Goal: Task Accomplishment & Management: Manage account settings

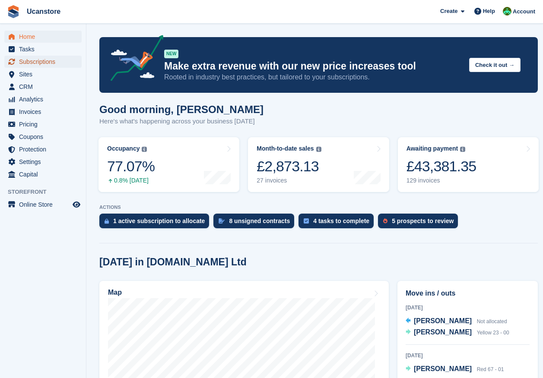
click at [35, 61] on span "Subscriptions" at bounding box center [45, 62] width 52 height 12
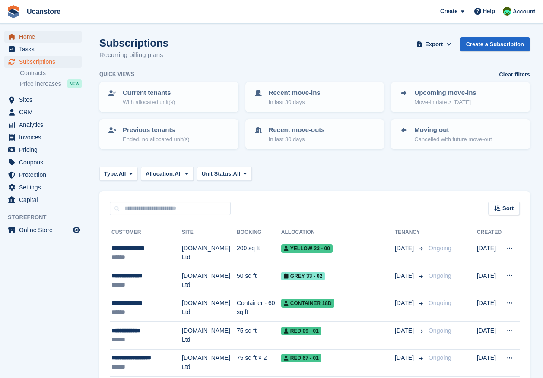
click at [35, 37] on span "Home" at bounding box center [45, 37] width 52 height 12
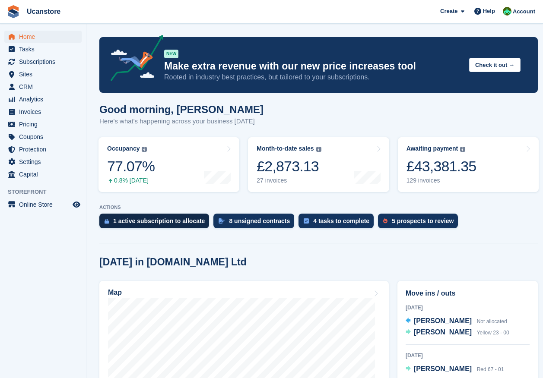
click at [135, 218] on div "1 active subscription to allocate" at bounding box center [159, 221] width 92 height 7
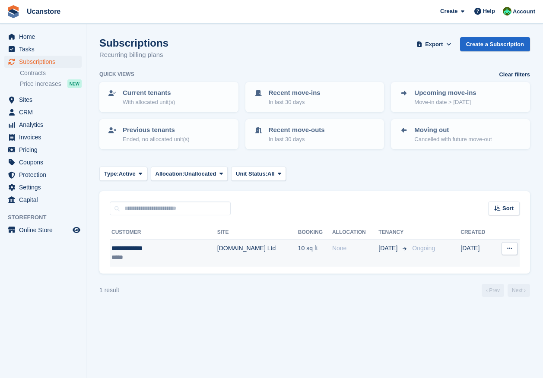
click at [217, 237] on th "Site" at bounding box center [257, 233] width 81 height 14
click at [217, 245] on td "[DOMAIN_NAME] Ltd" at bounding box center [257, 253] width 81 height 27
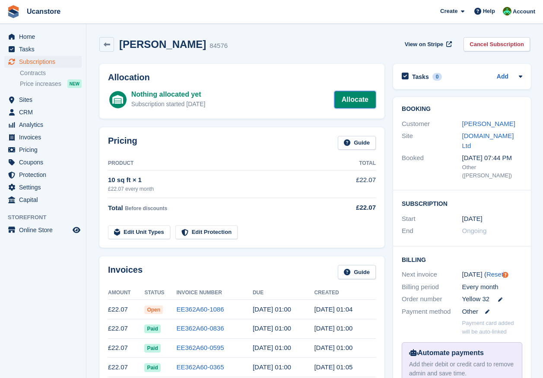
click at [351, 96] on link "Allocate" at bounding box center [354, 99] width 41 height 17
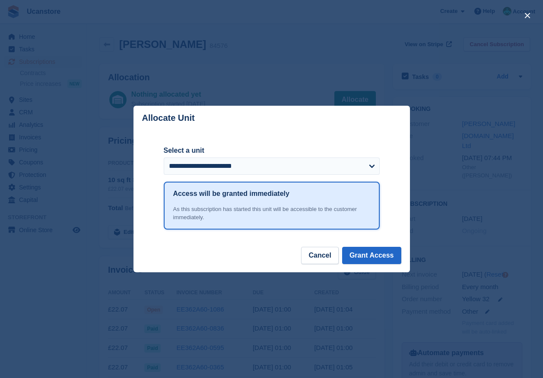
click at [298, 155] on label "Select a unit" at bounding box center [272, 150] width 216 height 10
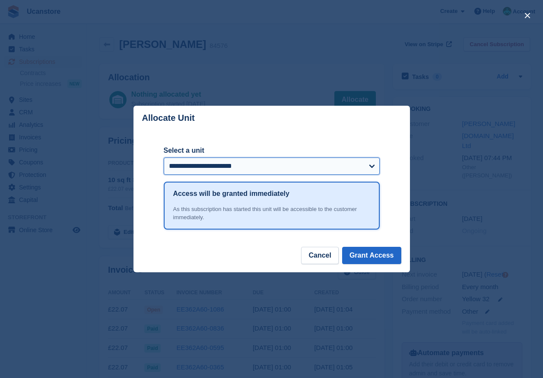
click at [298, 158] on select "**********" at bounding box center [272, 166] width 216 height 17
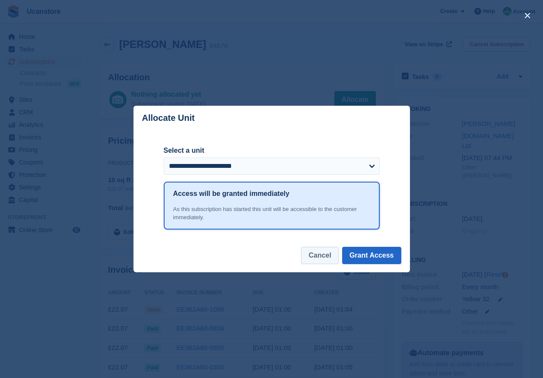
click at [321, 259] on button "Cancel" at bounding box center [319, 255] width 37 height 17
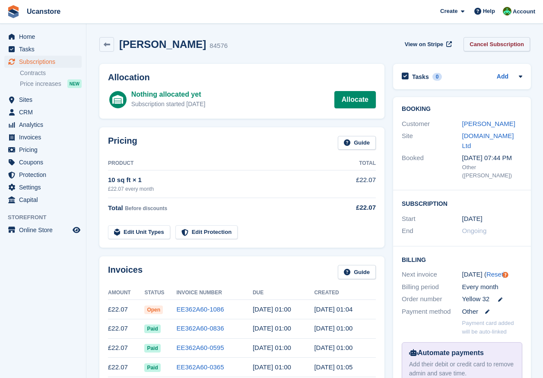
click at [505, 43] on link "Cancel Subscription" at bounding box center [496, 44] width 66 height 14
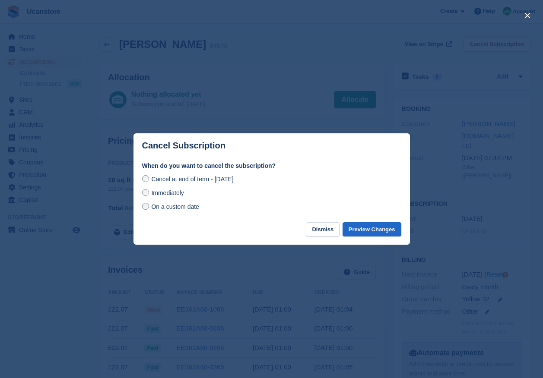
click at [161, 209] on span "On a custom date" at bounding box center [175, 206] width 48 height 7
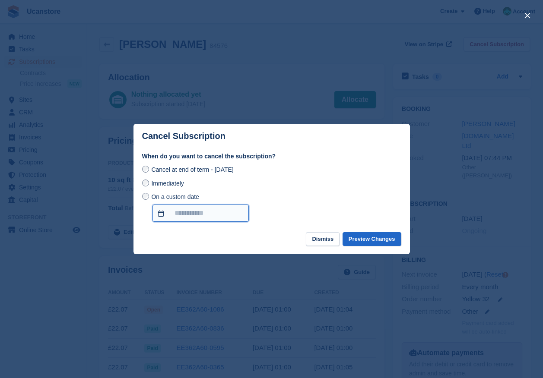
click at [175, 215] on input "On a custom date" at bounding box center [200, 213] width 96 height 17
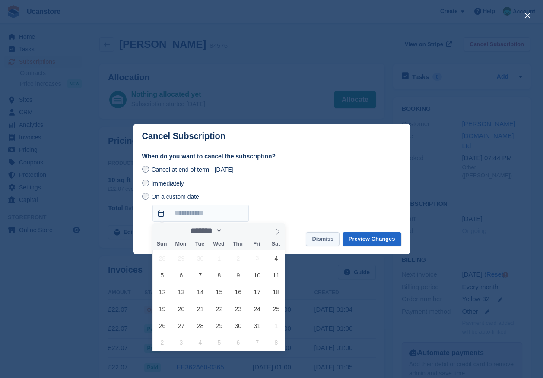
click at [316, 239] on button "Dismiss" at bounding box center [323, 239] width 34 height 14
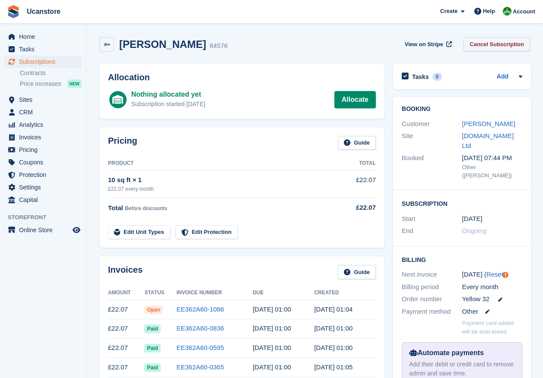
click at [486, 44] on link "Cancel Subscription" at bounding box center [496, 44] width 66 height 14
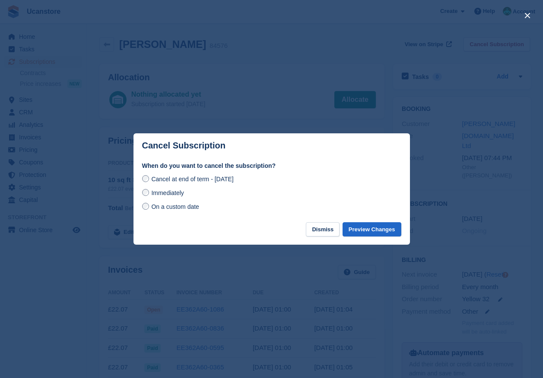
click at [176, 189] on label "Immediately" at bounding box center [163, 192] width 42 height 9
click at [380, 230] on button "Preview Changes" at bounding box center [371, 229] width 59 height 14
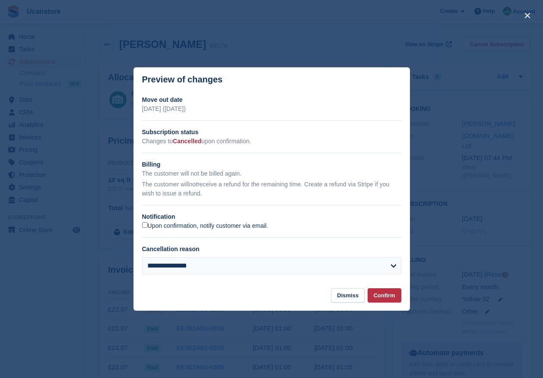
click at [186, 223] on label "Upon confirmation, notify customer via email." at bounding box center [205, 226] width 126 height 8
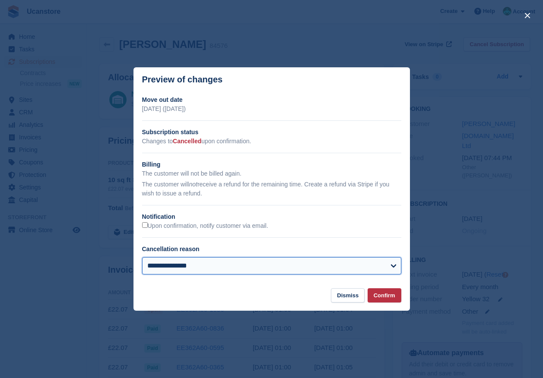
click at [199, 268] on select "**********" at bounding box center [271, 265] width 259 height 17
select select "**********"
click at [142, 258] on select "**********" at bounding box center [271, 265] width 259 height 17
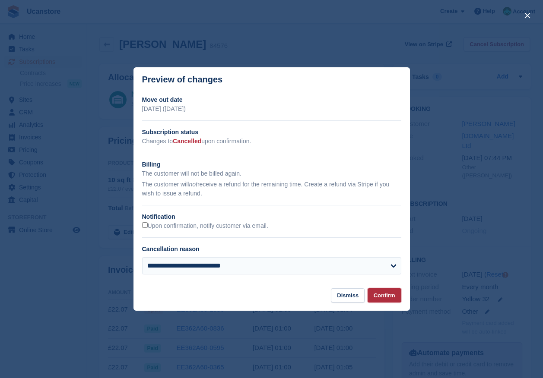
click at [381, 296] on button "Confirm" at bounding box center [384, 295] width 34 height 14
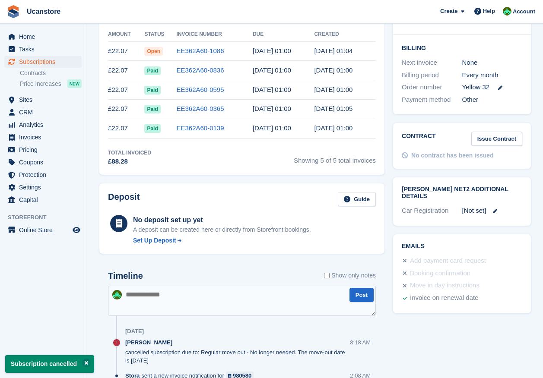
scroll to position [341, 0]
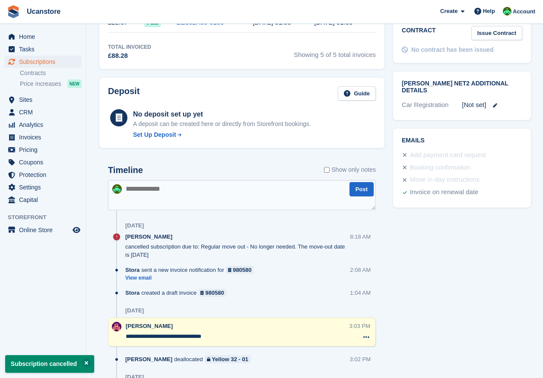
click at [158, 196] on textarea at bounding box center [242, 195] width 268 height 30
type textarea "**********"
click at [354, 195] on button "Post" at bounding box center [361, 189] width 24 height 14
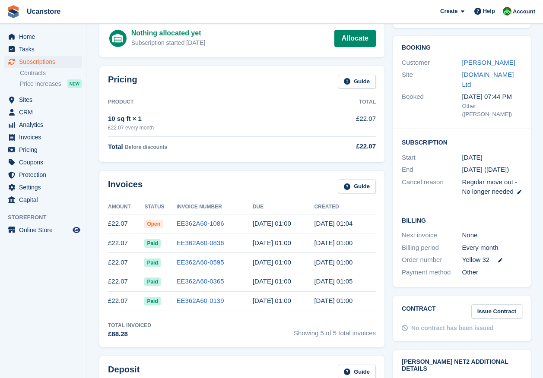
scroll to position [0, 0]
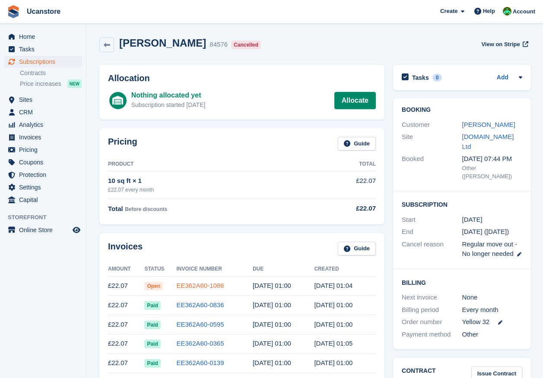
click at [197, 283] on link "EE362A60-1086" at bounding box center [199, 285] width 47 height 7
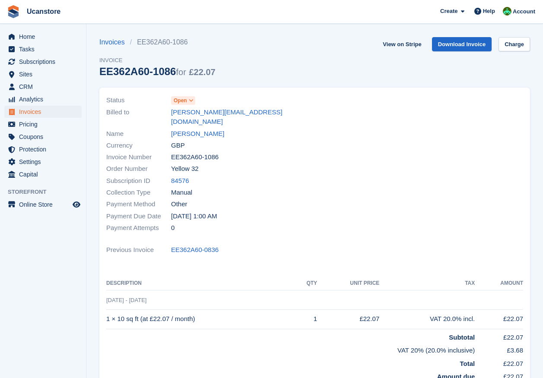
click at [179, 100] on span "Open" at bounding box center [180, 101] width 13 height 8
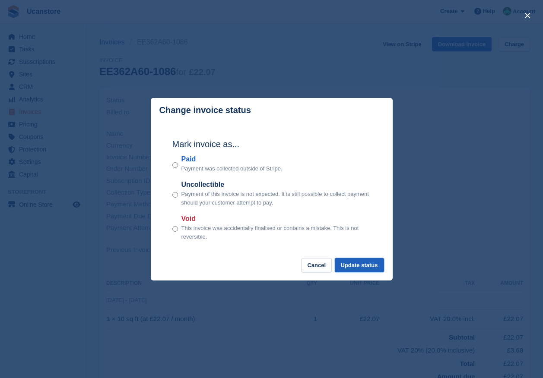
click at [363, 265] on button "Update status" at bounding box center [359, 265] width 49 height 14
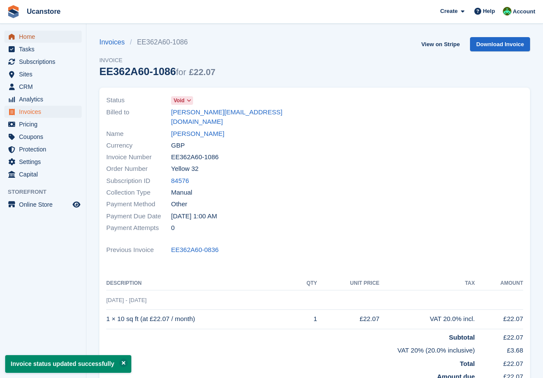
click at [27, 36] on span "Home" at bounding box center [45, 37] width 52 height 12
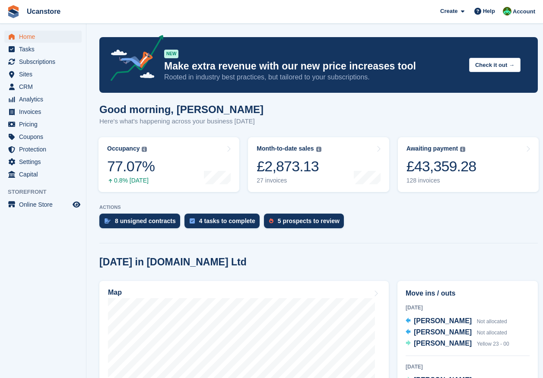
click at [158, 222] on div "8 unsigned contracts" at bounding box center [145, 221] width 61 height 7
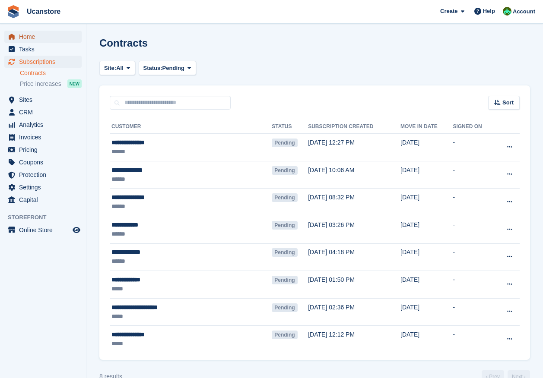
click at [31, 39] on span "Home" at bounding box center [45, 37] width 52 height 12
